Goal: Browse casually: Explore the website without a specific task or goal

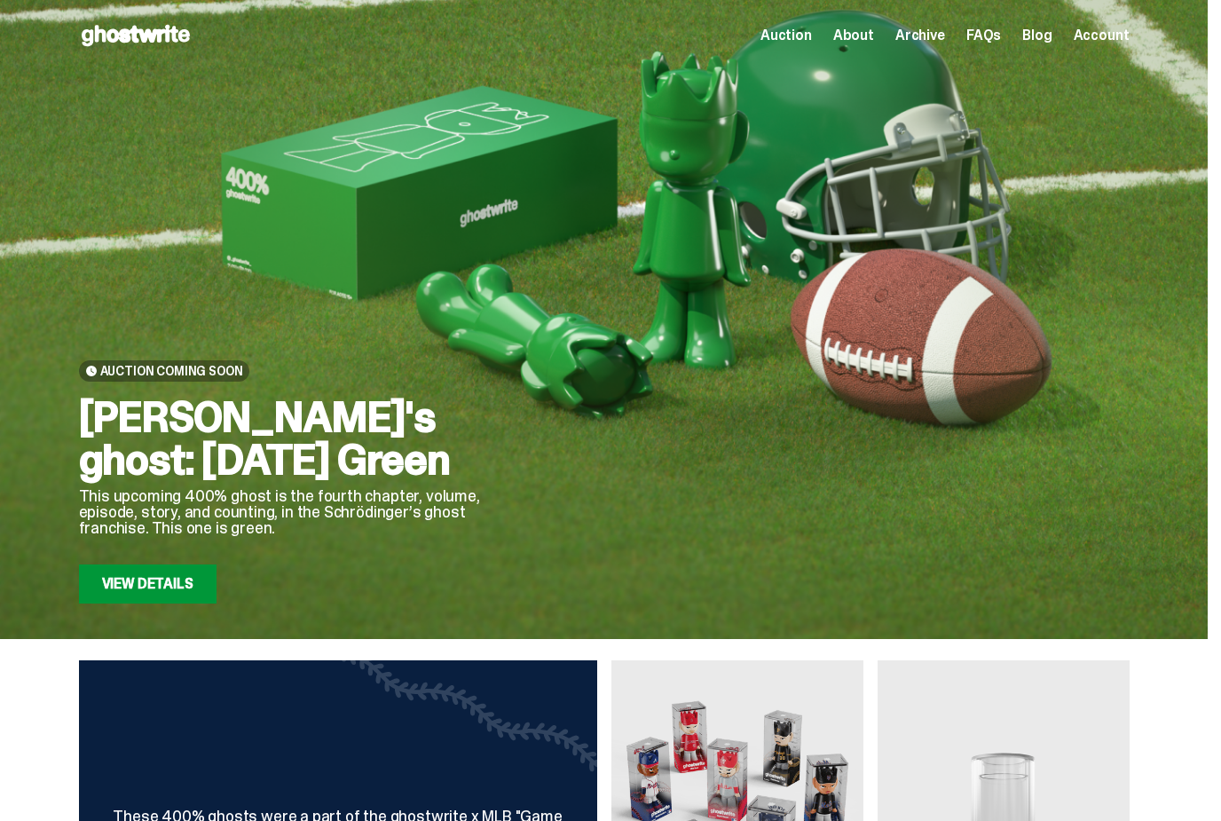
click at [1095, 40] on span "Account" at bounding box center [1101, 35] width 56 height 14
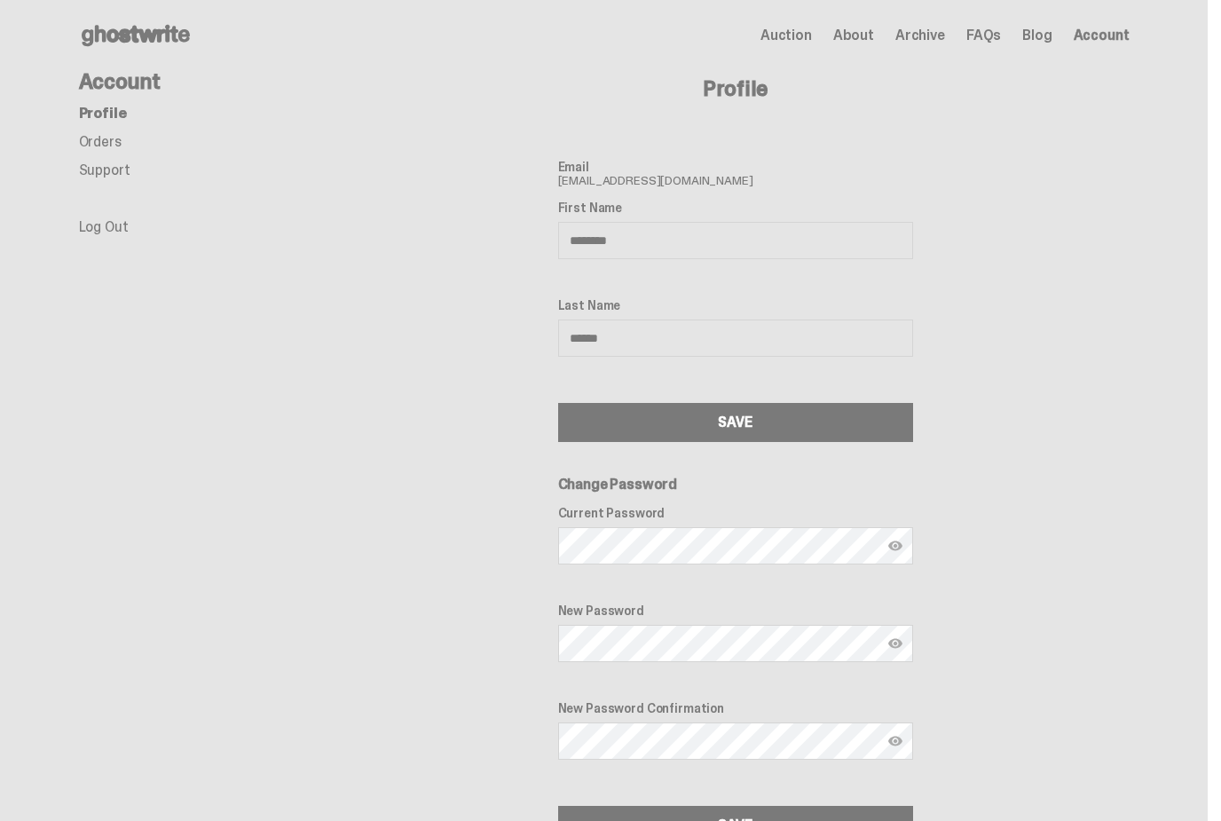
click at [109, 145] on link "Orders" at bounding box center [100, 141] width 43 height 19
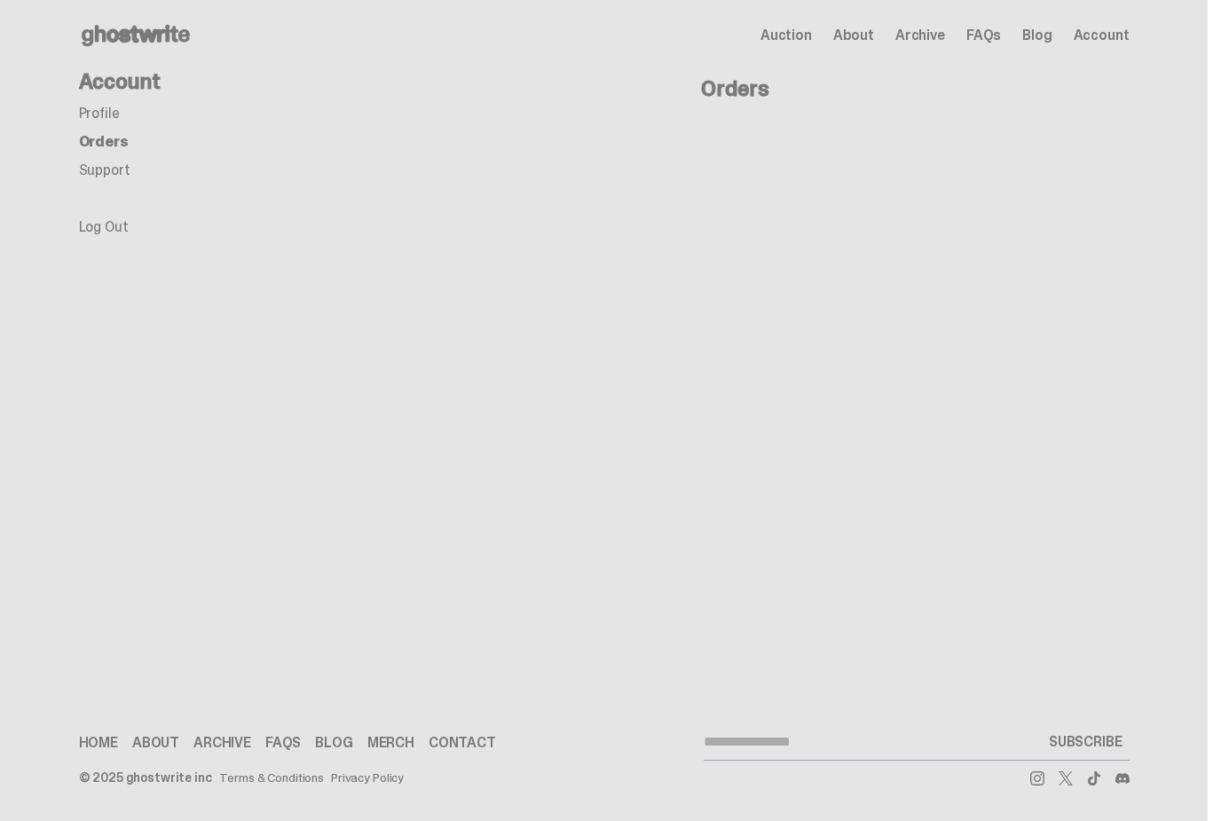
click at [105, 115] on link "Profile" at bounding box center [99, 113] width 41 height 19
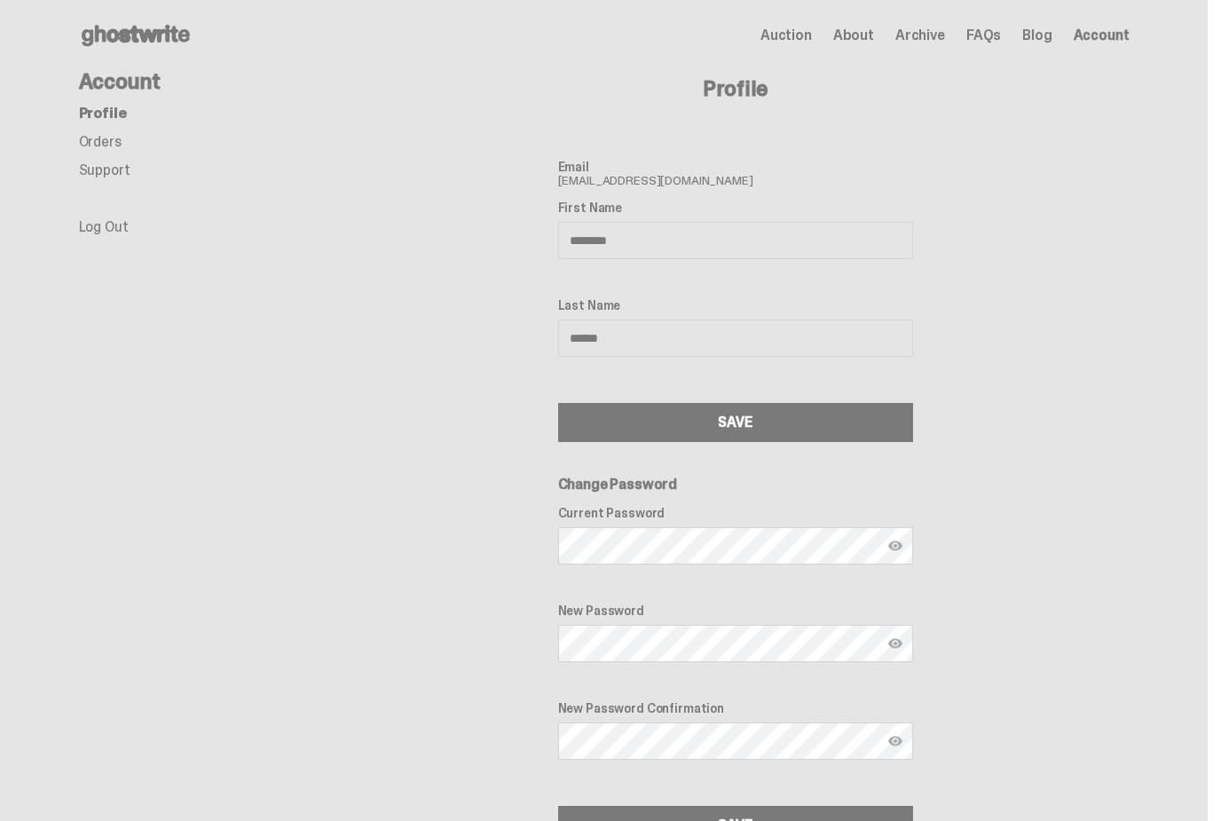
click at [874, 35] on span "About" at bounding box center [853, 35] width 41 height 14
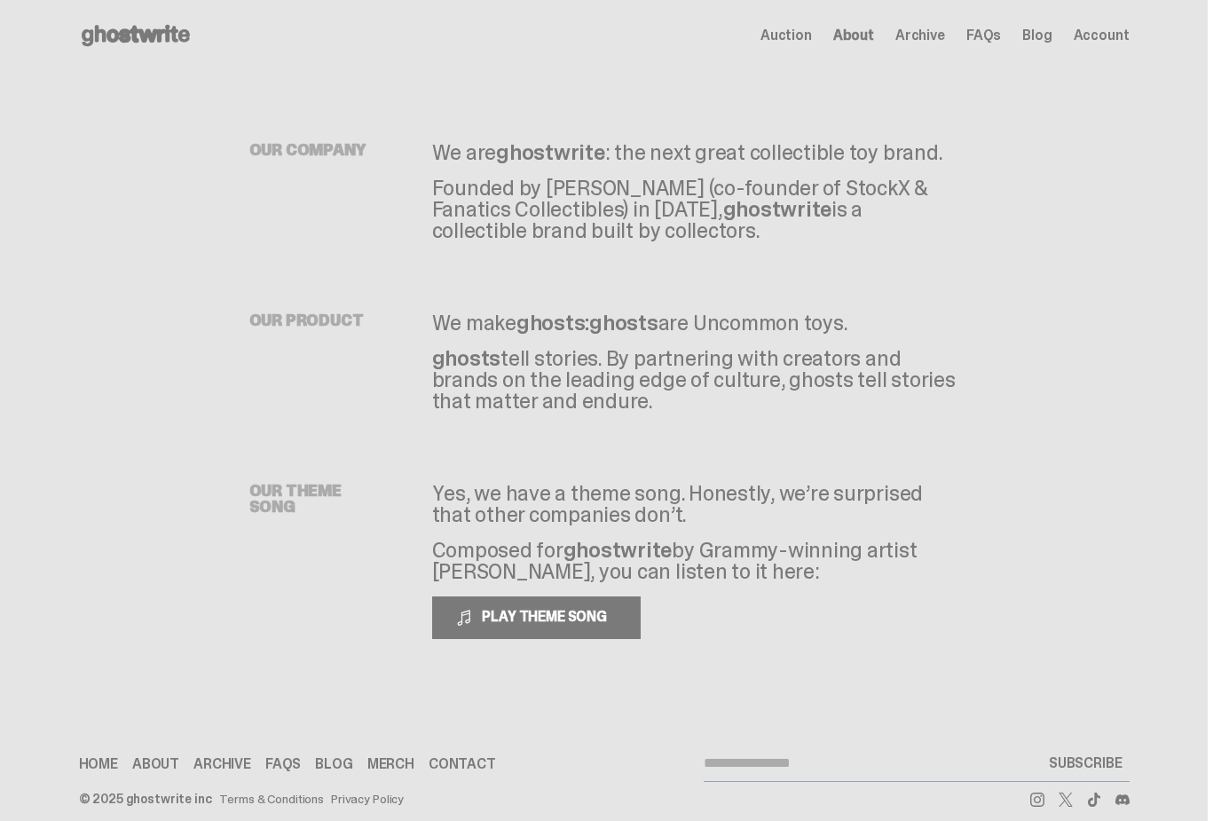
click at [136, 45] on icon at bounding box center [136, 35] width 114 height 28
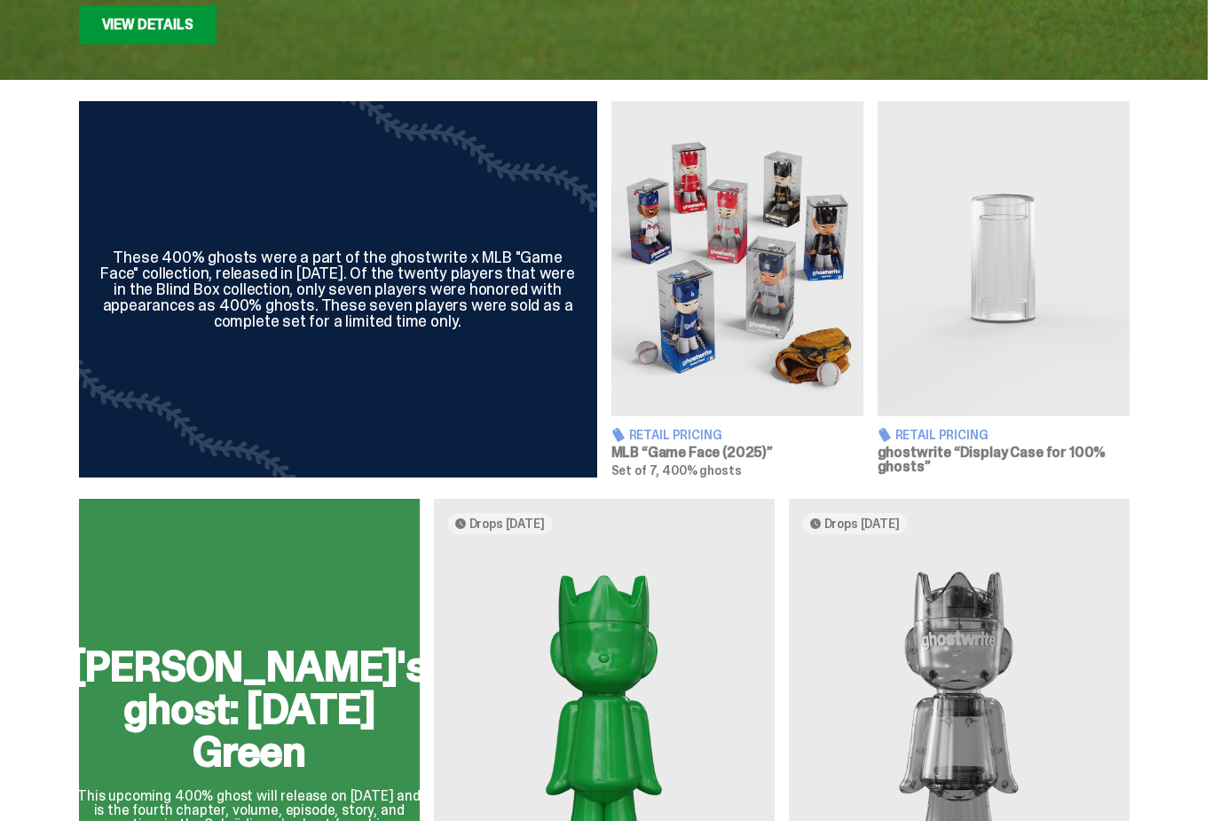
click at [982, 437] on span "Retail Pricing" at bounding box center [941, 435] width 93 height 12
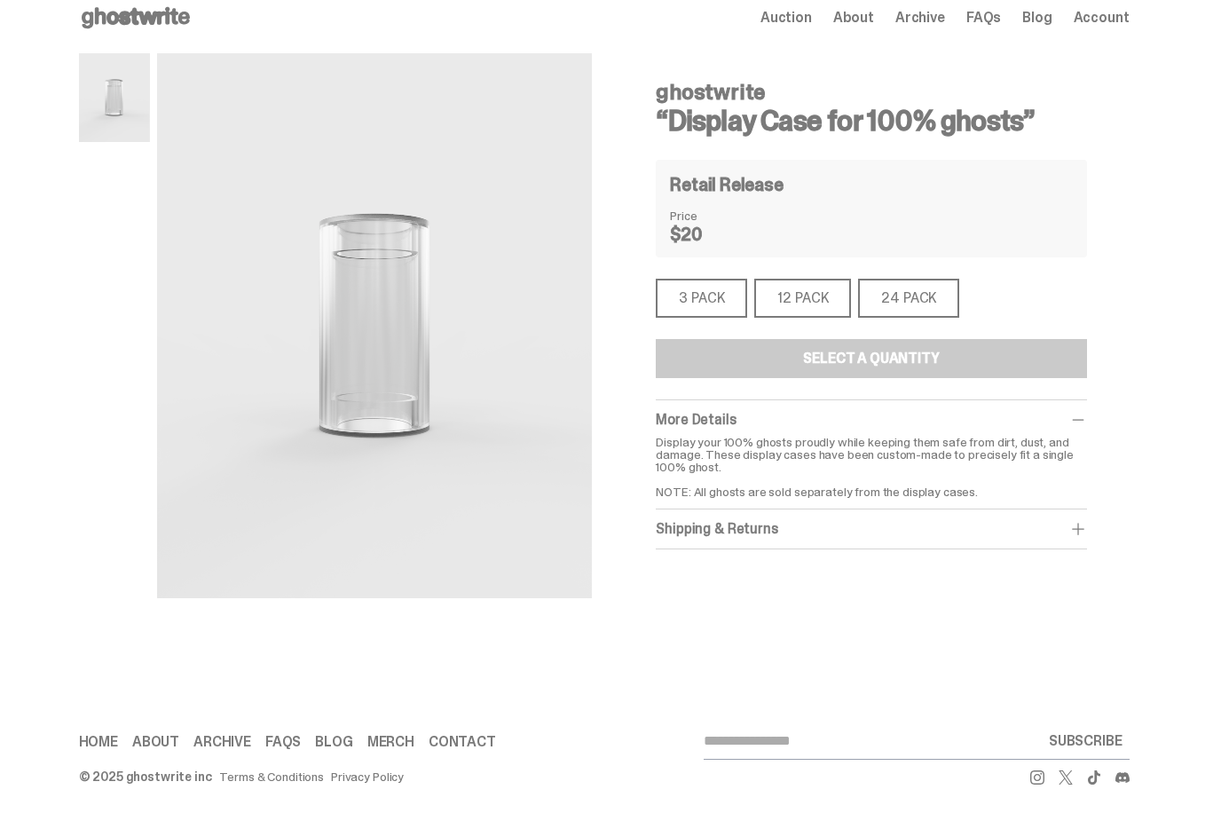
scroll to position [17, 0]
click at [164, 18] on use at bounding box center [136, 18] width 108 height 21
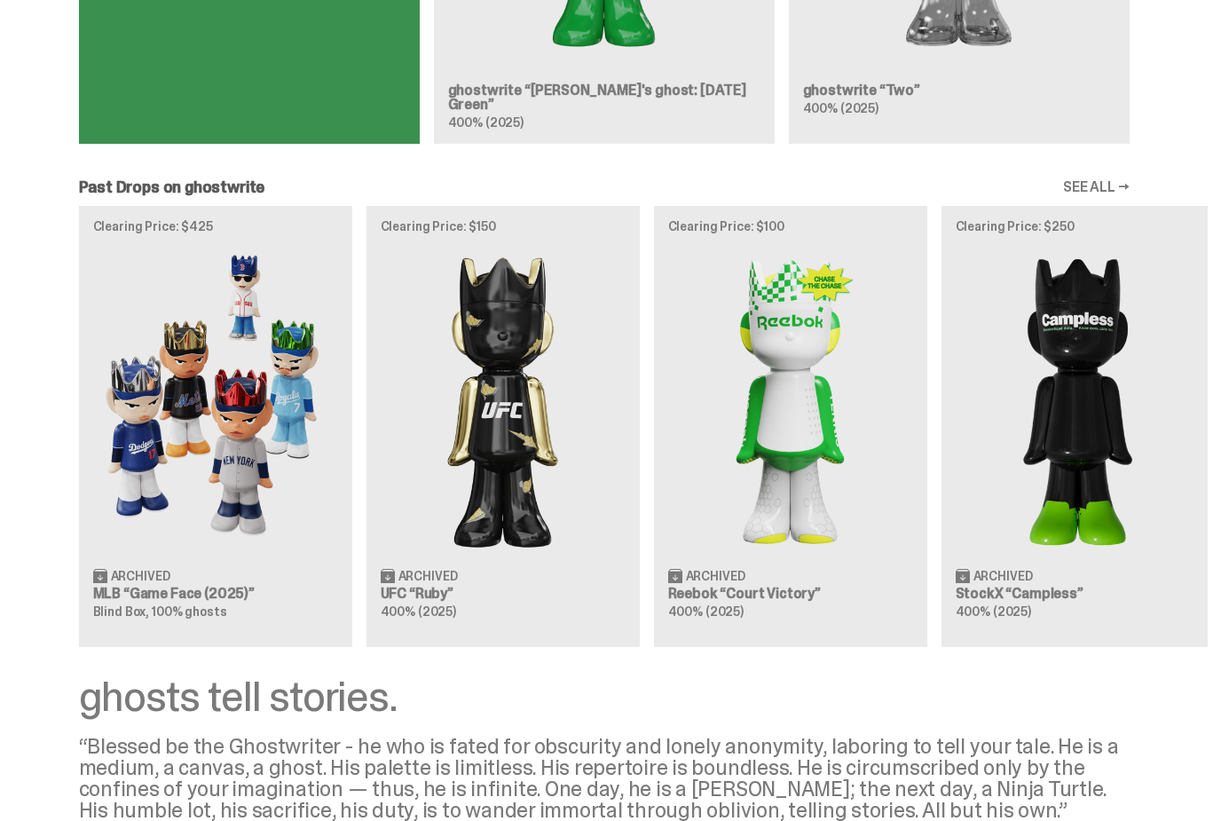
scroll to position [1393, 0]
click at [182, 387] on img at bounding box center [215, 400] width 245 height 306
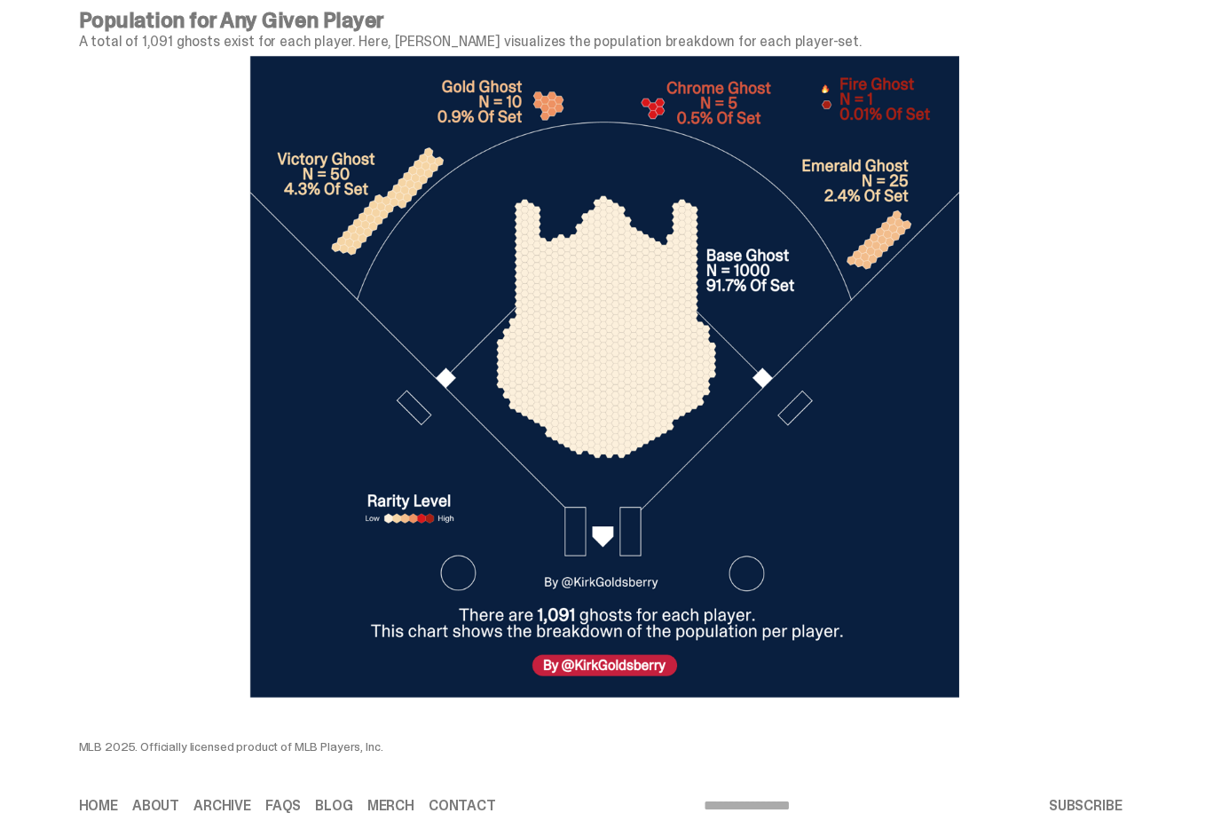
scroll to position [5788, 0]
